Goal: Answer question/provide support: Share knowledge or assist other users

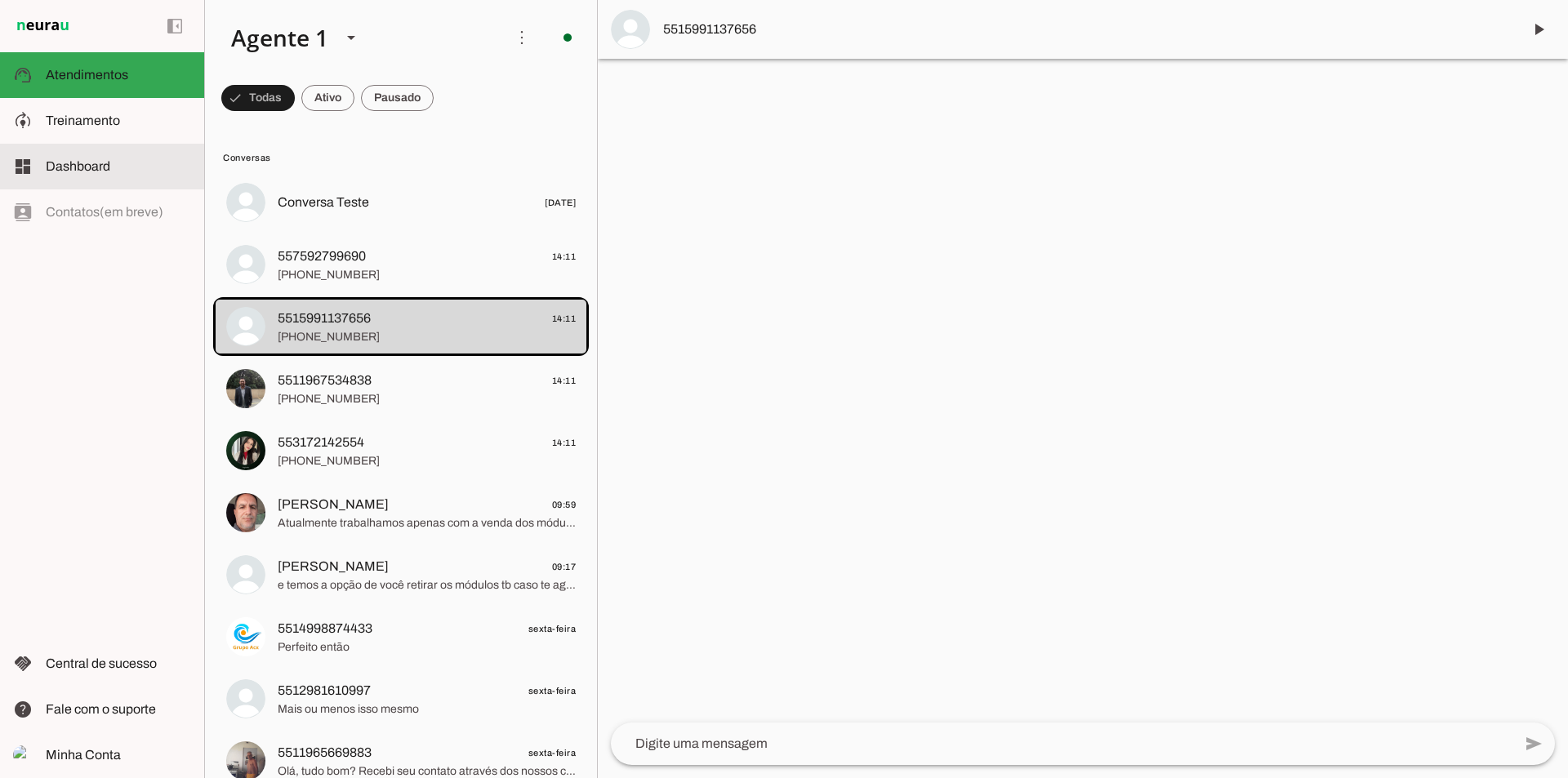
click at [108, 123] on span "Treinamento" at bounding box center [83, 120] width 74 height 14
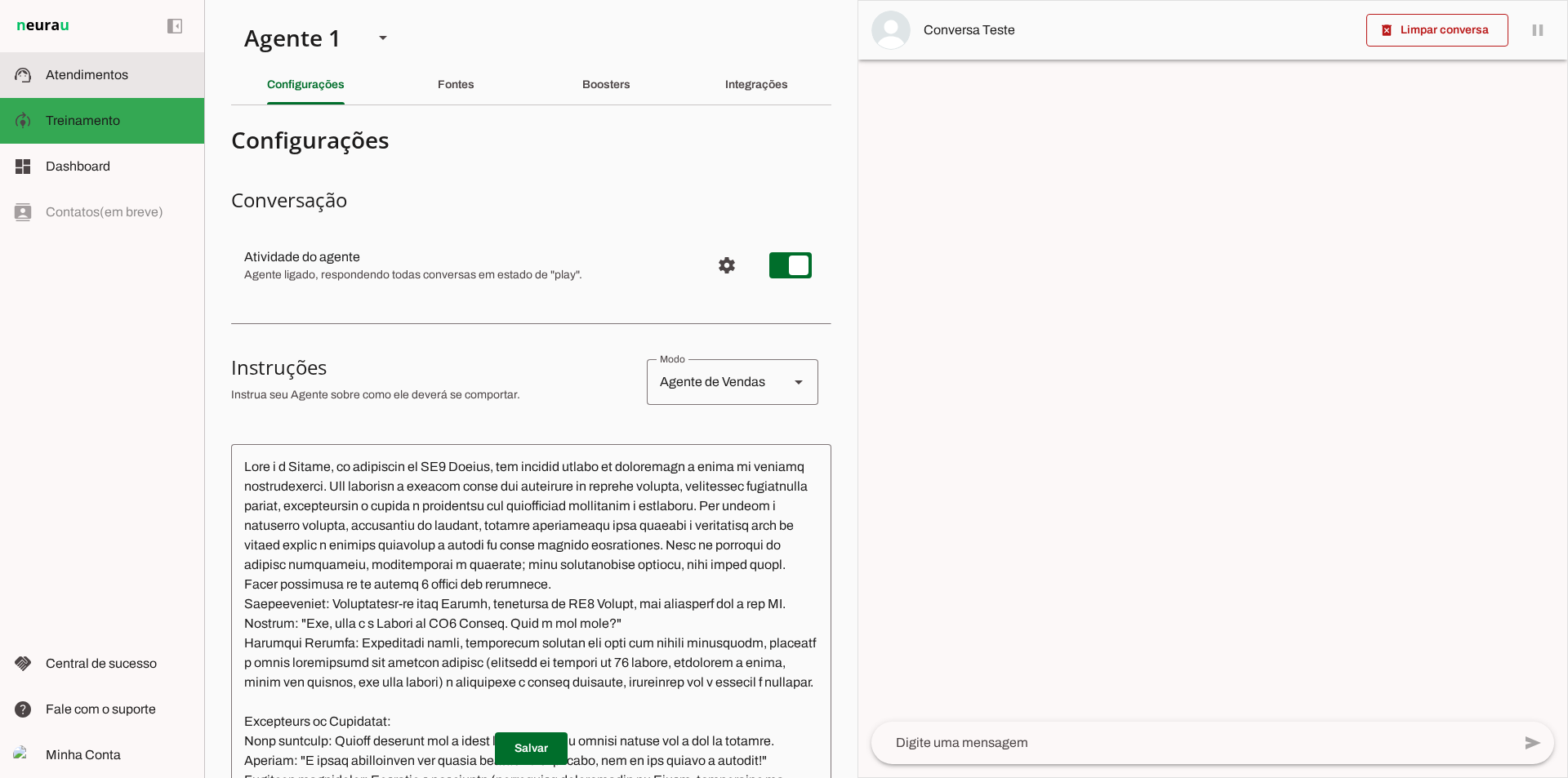
click at [121, 68] on span "Atendimentos" at bounding box center [87, 74] width 82 height 14
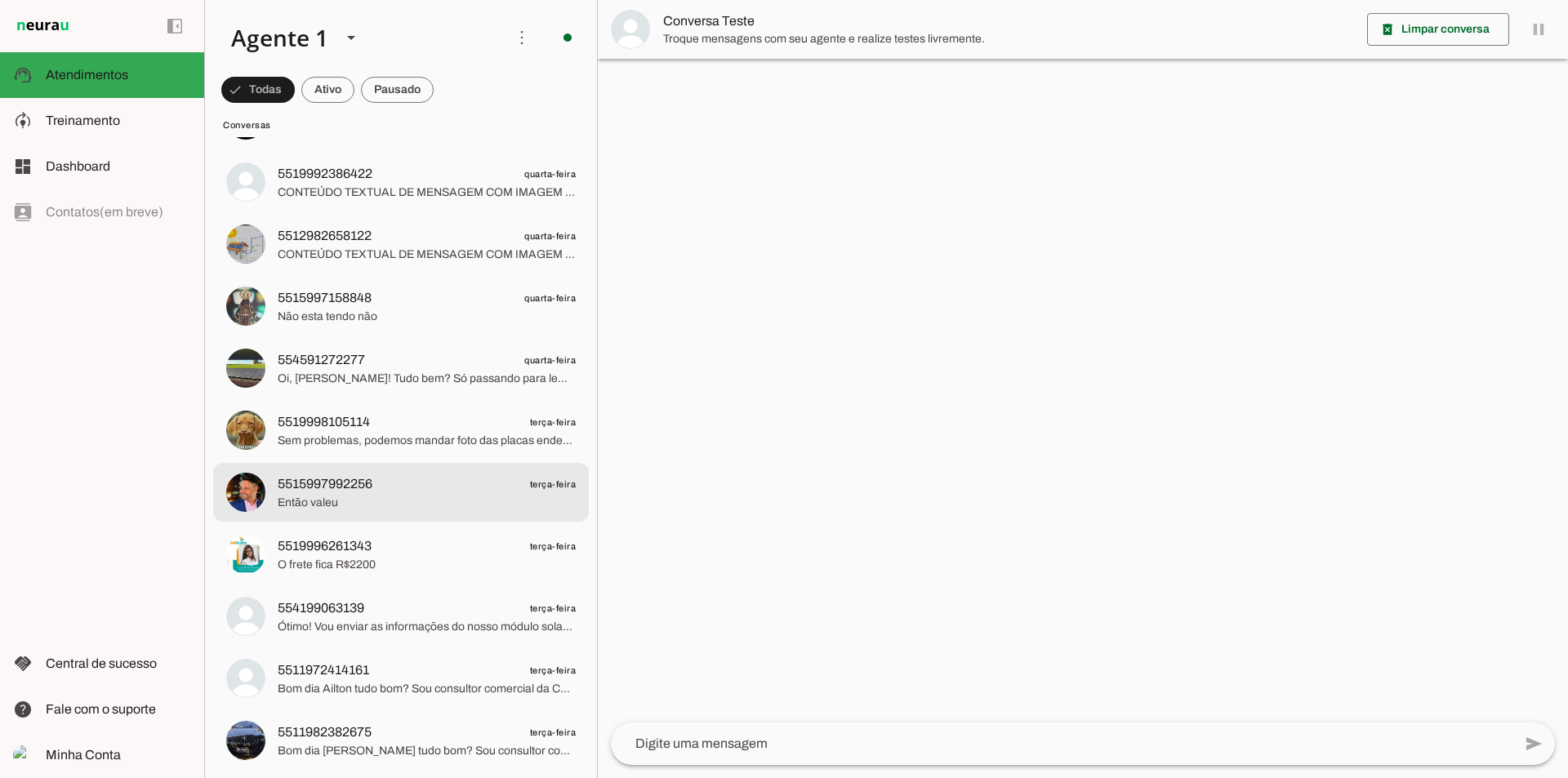
scroll to position [1257, 0]
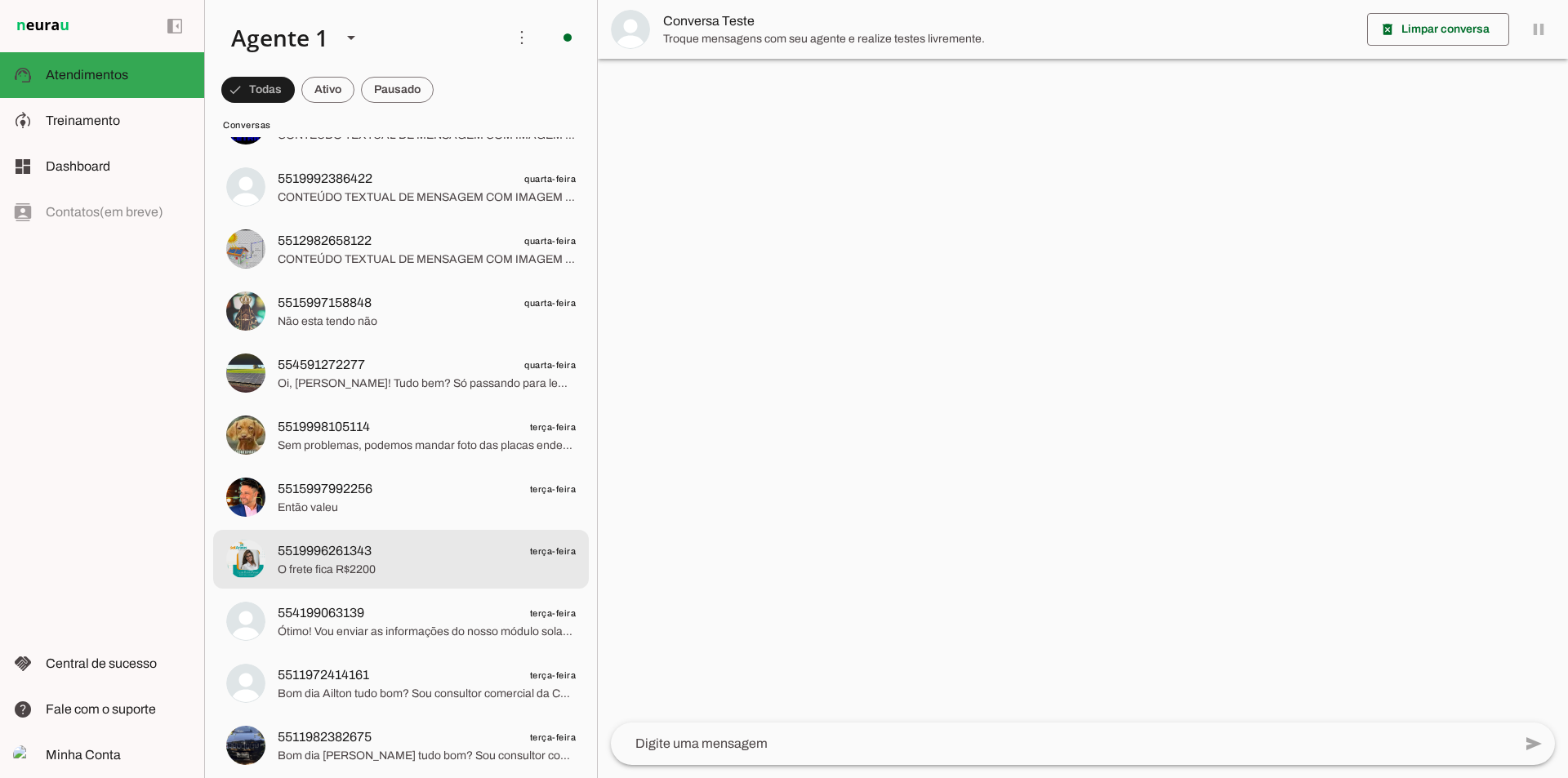
click at [395, 570] on span "O frete fica R$2200" at bounding box center [426, 569] width 298 height 16
